Goal: Information Seeking & Learning: Learn about a topic

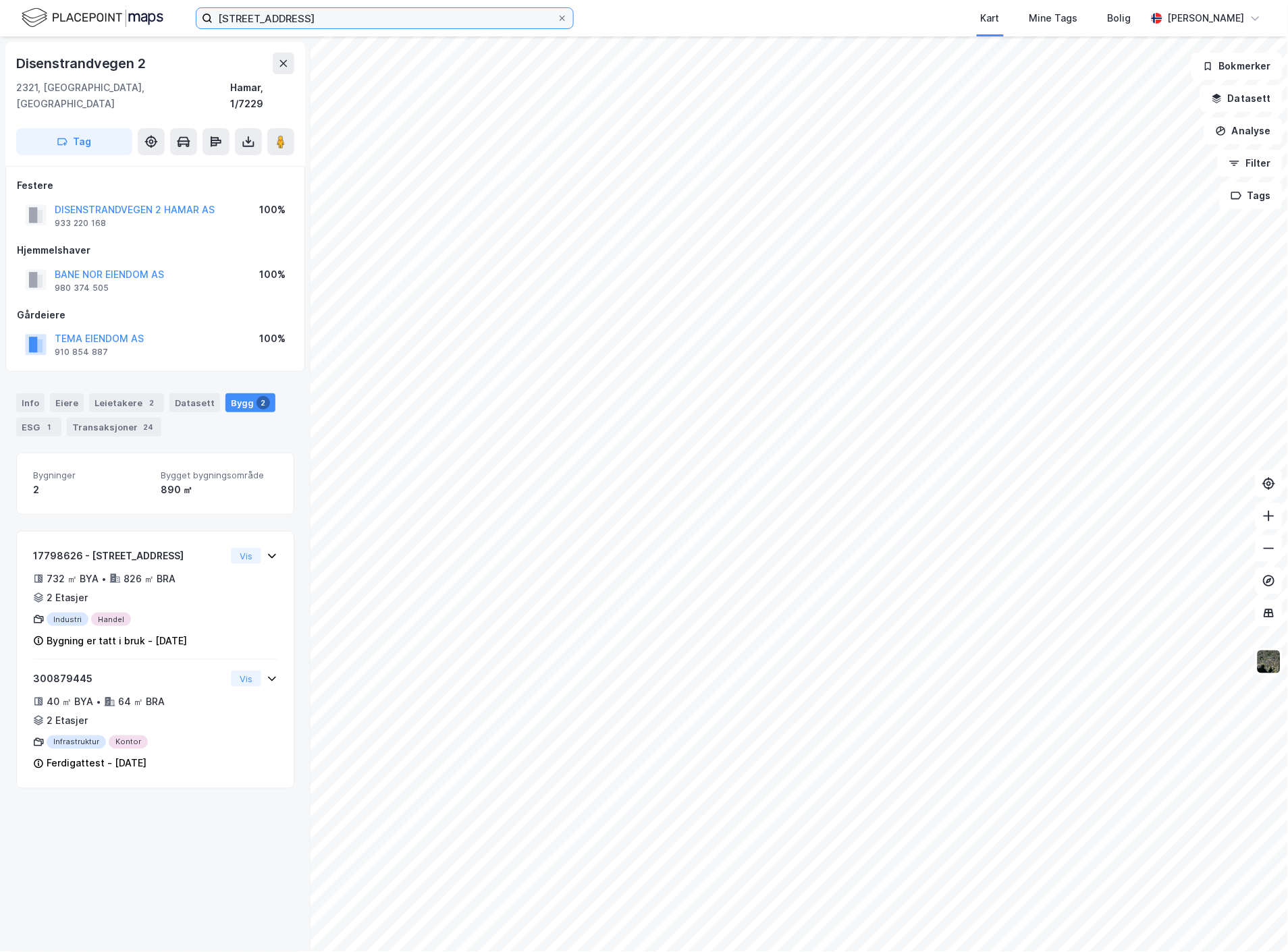
click at [257, 17] on input "[STREET_ADDRESS]" at bounding box center [385, 17] width 344 height 20
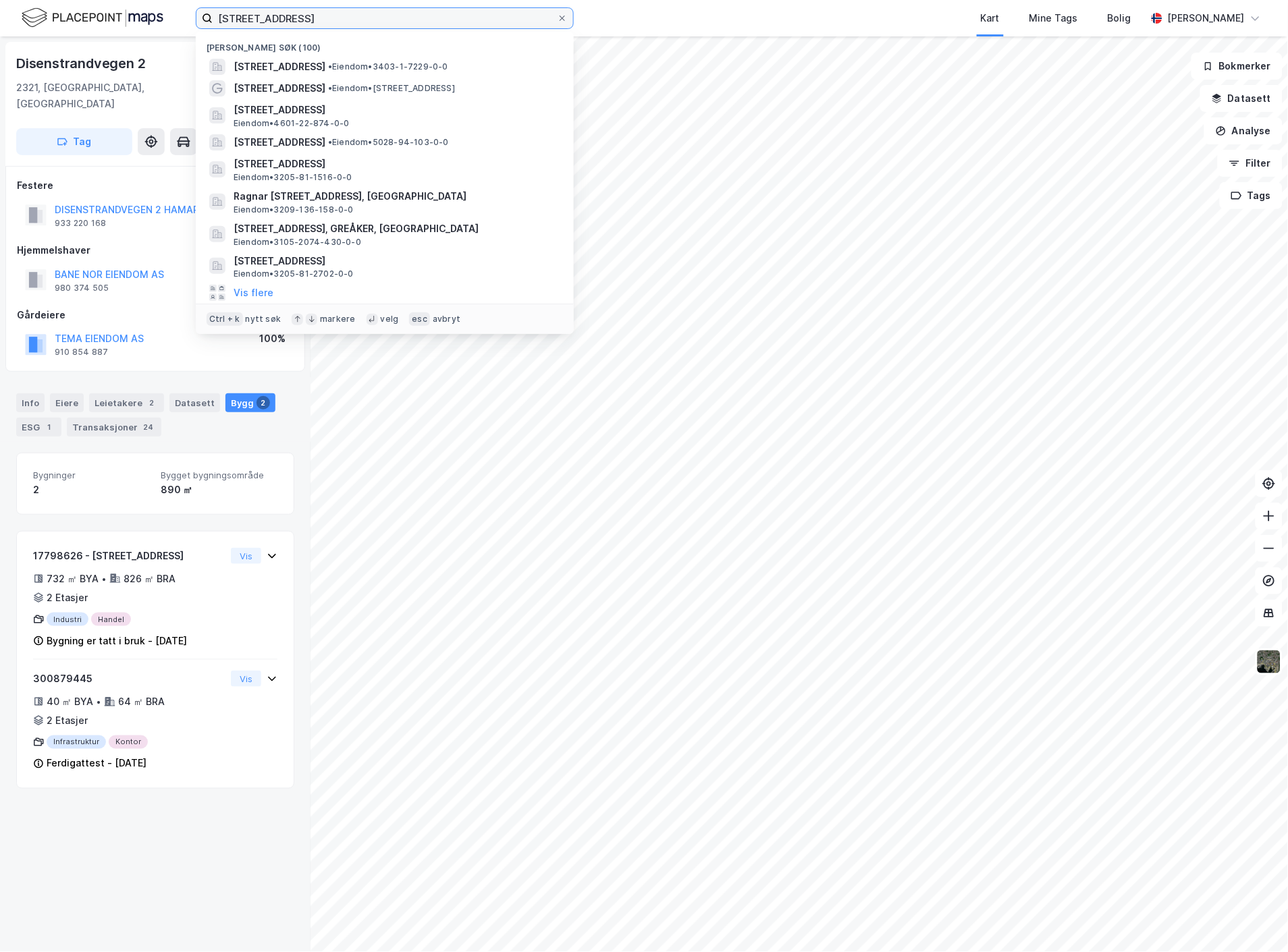
click at [257, 17] on input "[STREET_ADDRESS]" at bounding box center [385, 17] width 344 height 20
paste input "Bjertnesveien 4 AS"
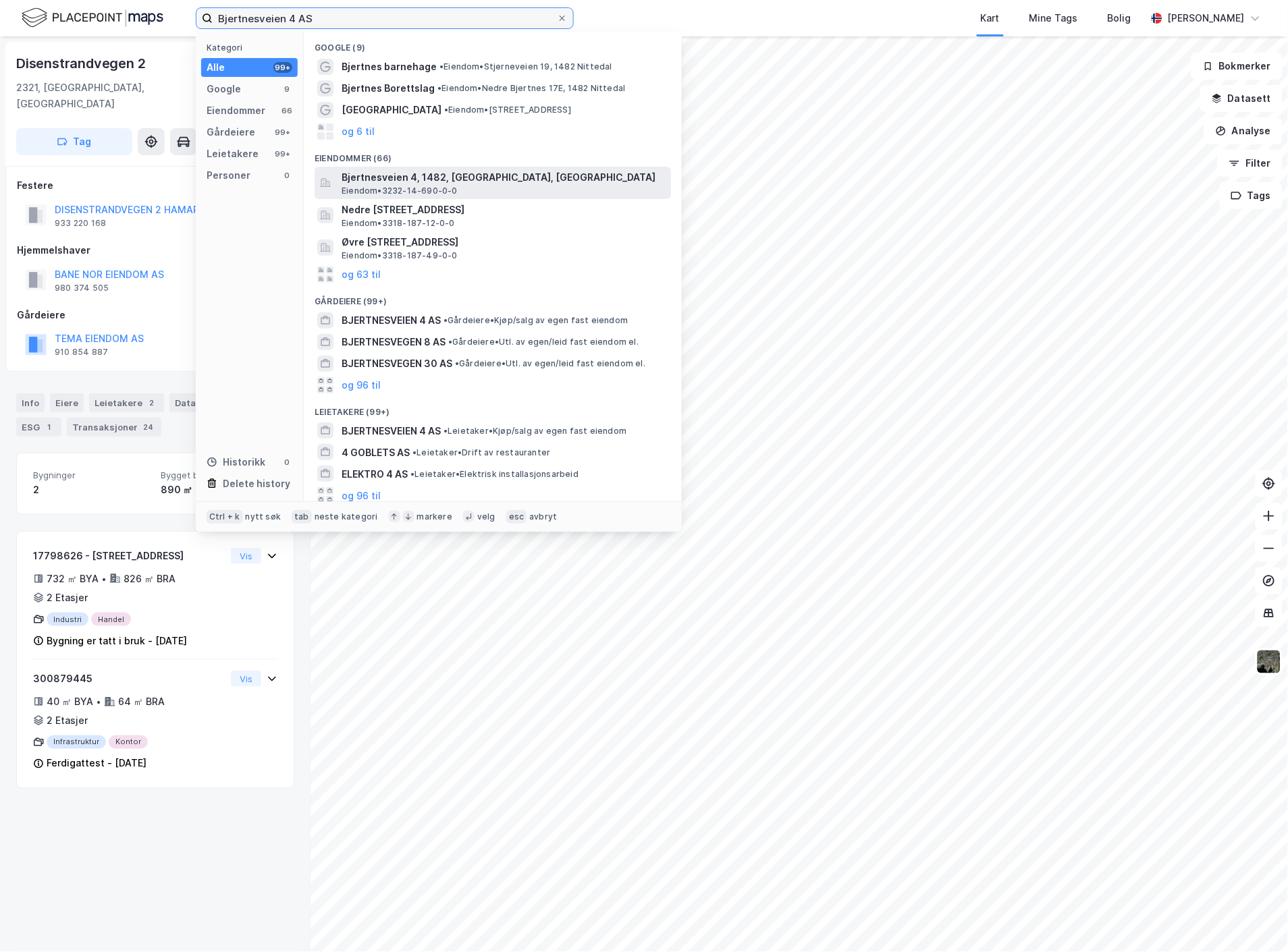
type input "Bjertnesveien 4 AS"
click at [439, 181] on span "Bjertnesveien 4, 1482, [GEOGRAPHIC_DATA], [GEOGRAPHIC_DATA]" at bounding box center [503, 177] width 324 height 16
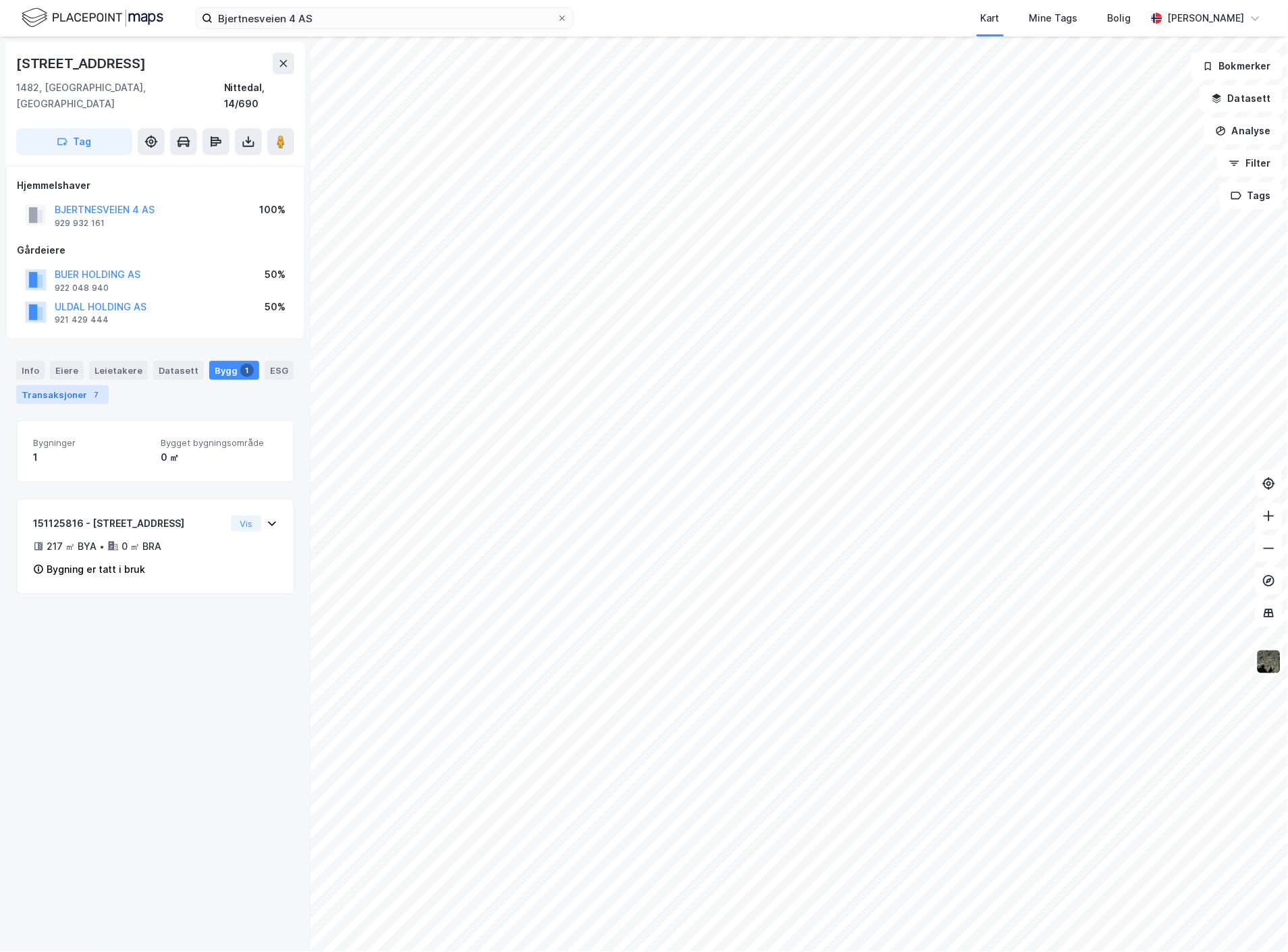
click at [66, 385] on div "Transaksjoner 7" at bounding box center [62, 395] width 92 height 19
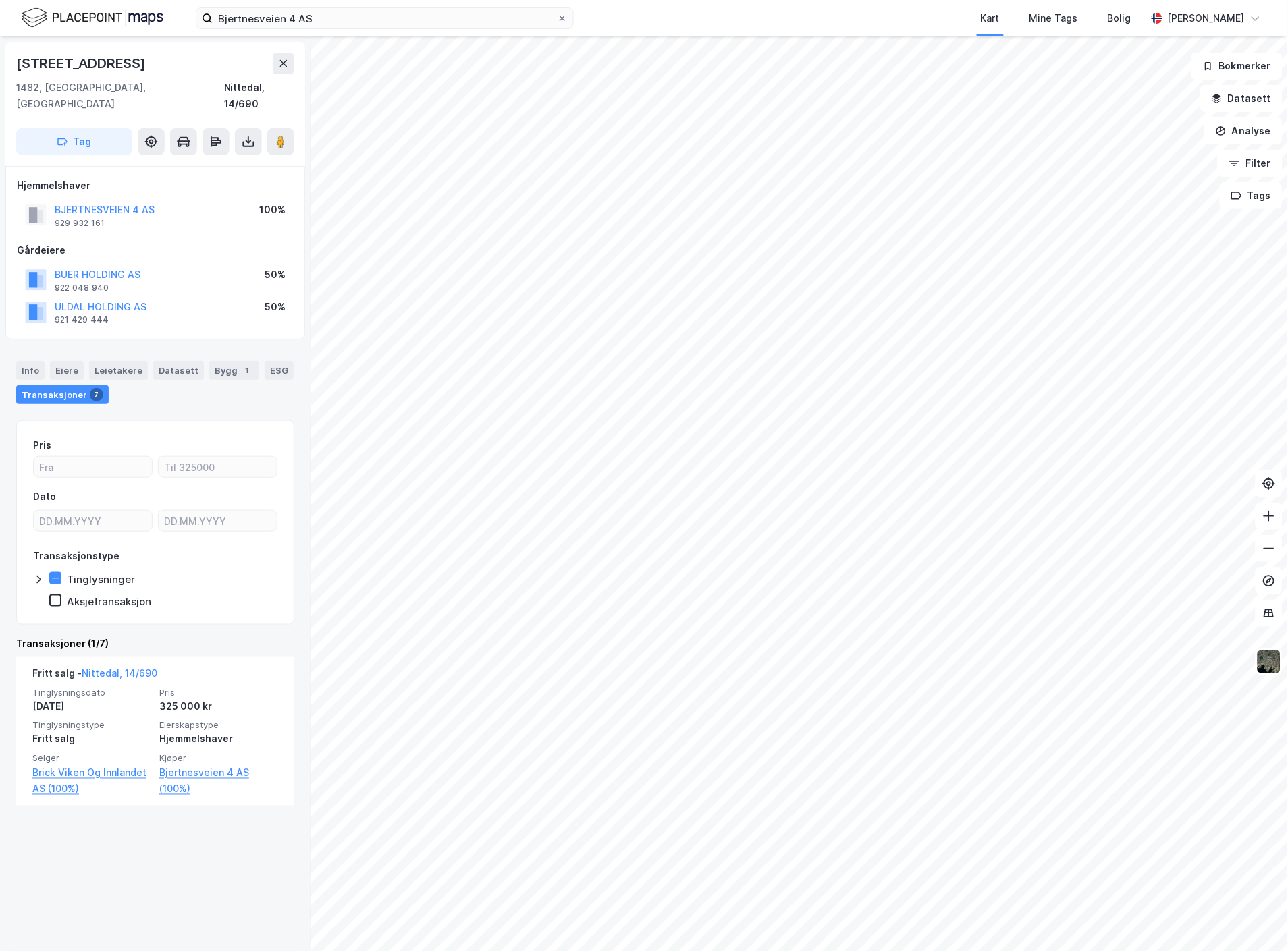
click at [34, 574] on icon at bounding box center [37, 579] width 11 height 11
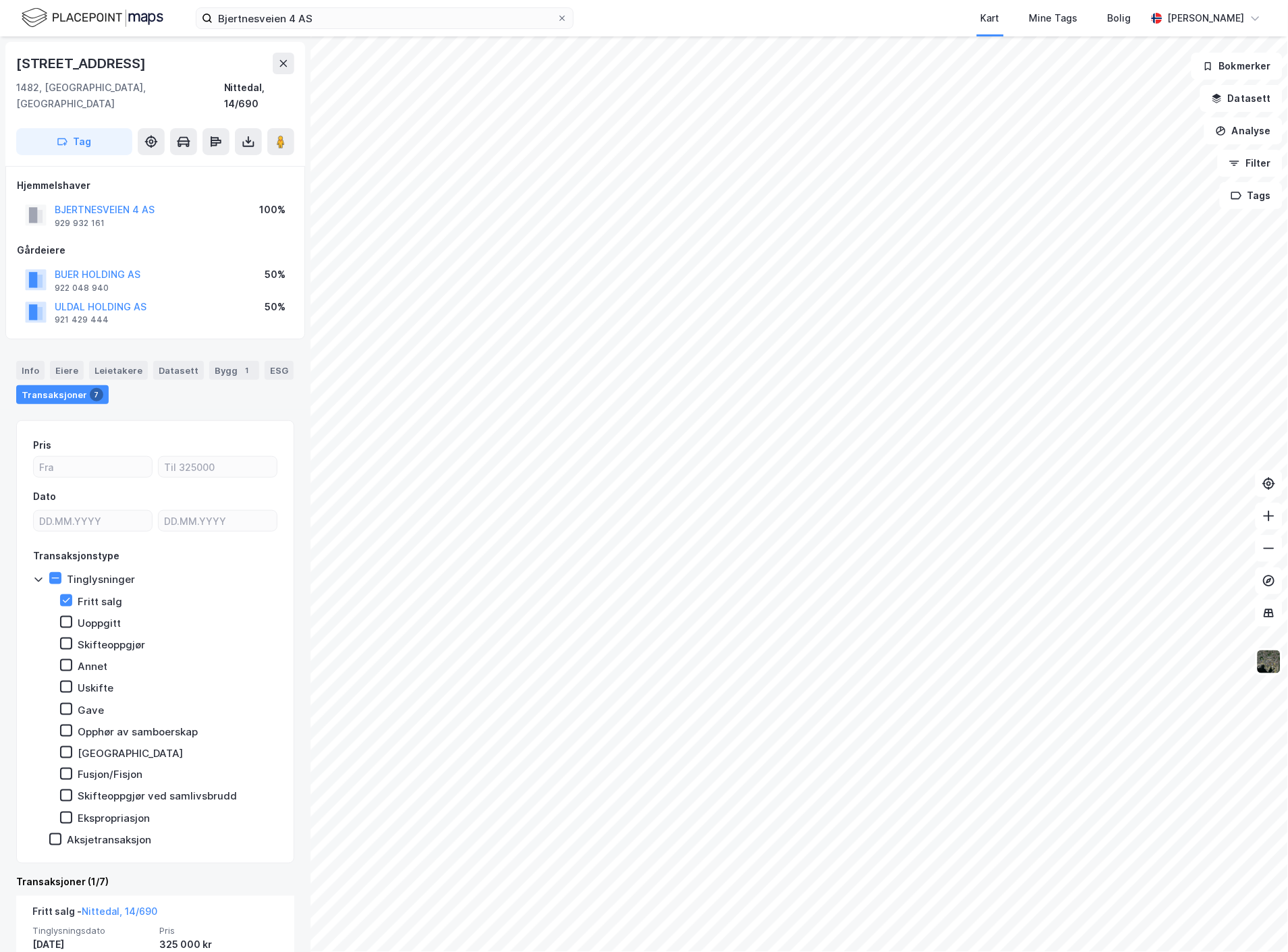
click at [68, 576] on div "Tinglysninger Fritt salg Uoppgitt Skifteoppgjør [PERSON_NAME] Gave Opphør av sa…" at bounding box center [154, 698] width 245 height 252
click at [68, 598] on icon at bounding box center [66, 600] width 8 height 5
click at [34, 574] on icon at bounding box center [37, 579] width 11 height 11
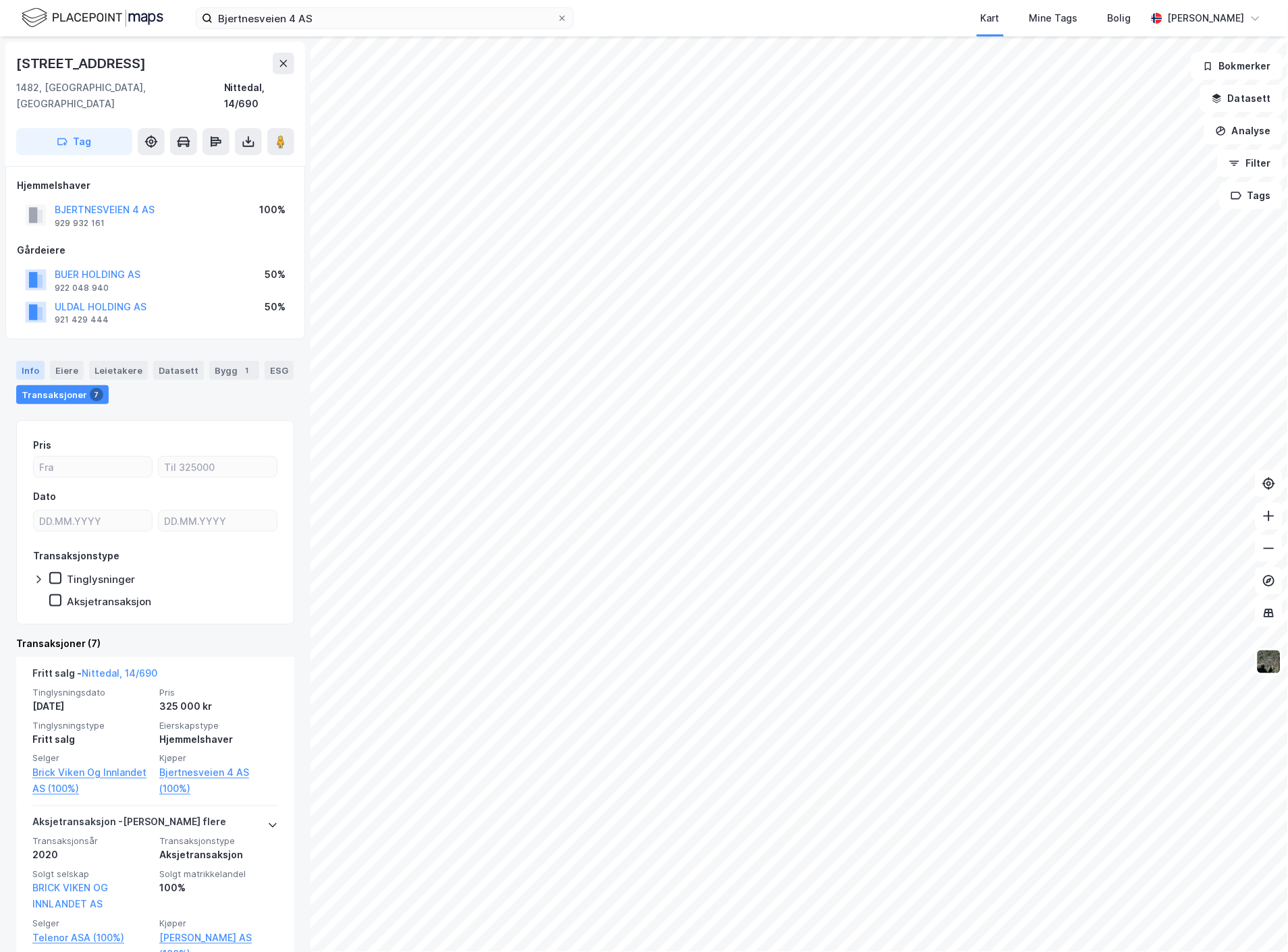
click at [16, 361] on div "Info" at bounding box center [31, 371] width 29 height 19
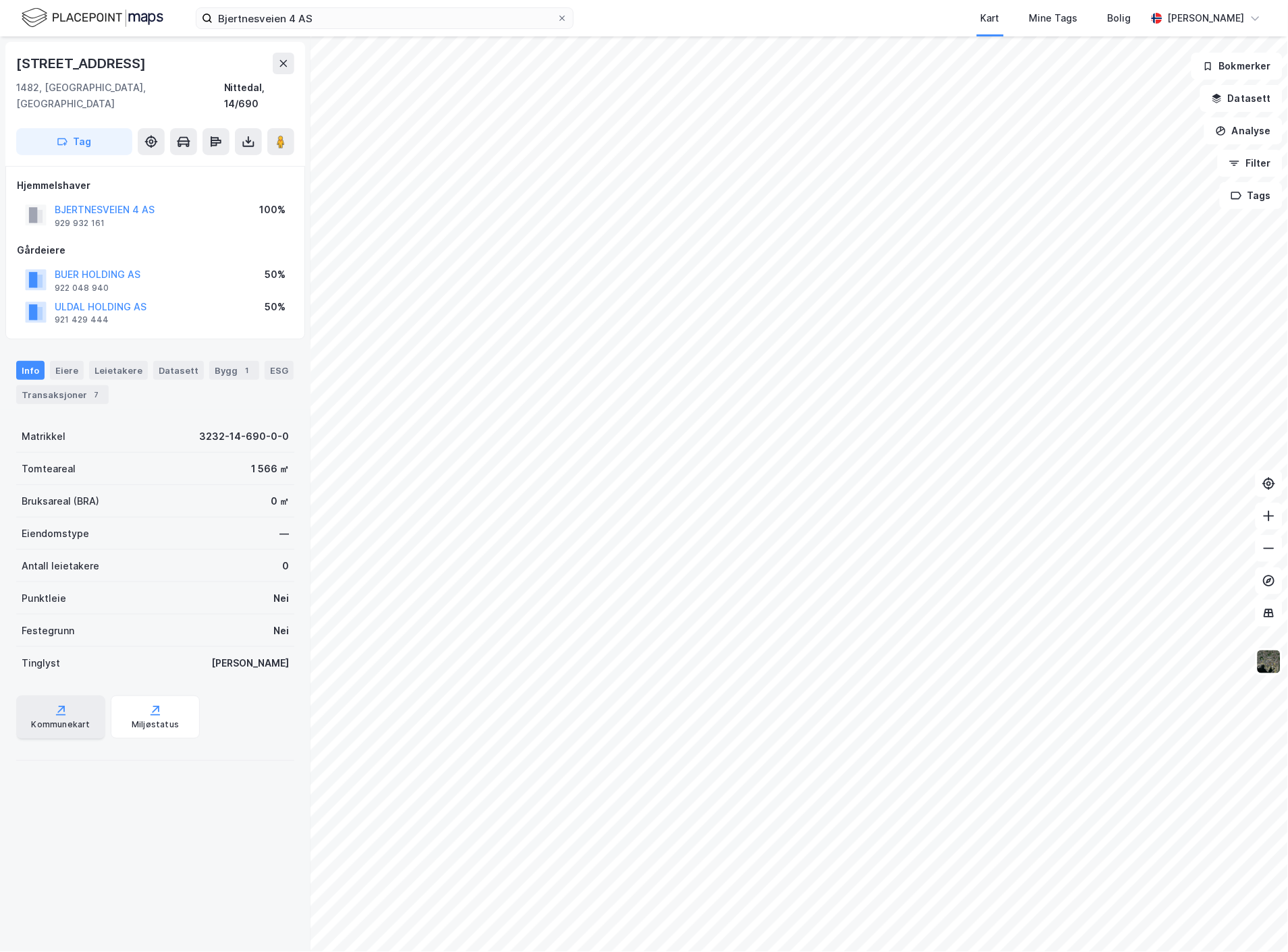
click at [67, 697] on div "Kommunekart" at bounding box center [60, 717] width 89 height 43
